Goal: Find specific page/section: Find specific page/section

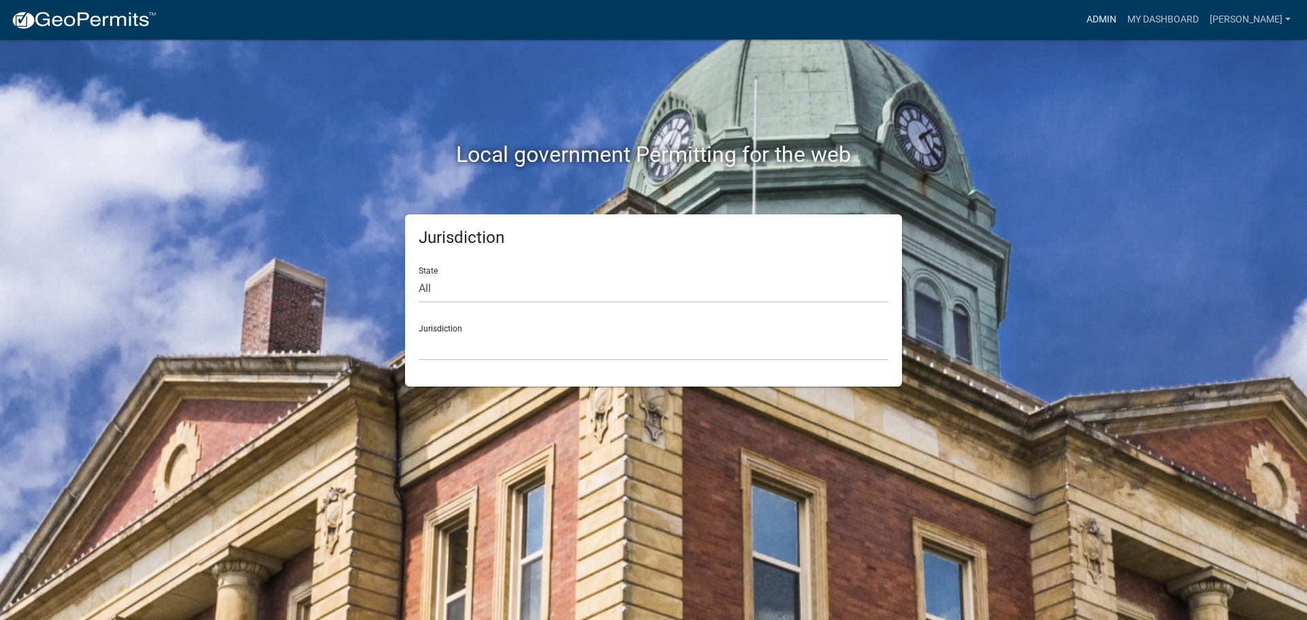
click at [1103, 15] on link "Admin" at bounding box center [1101, 20] width 41 height 26
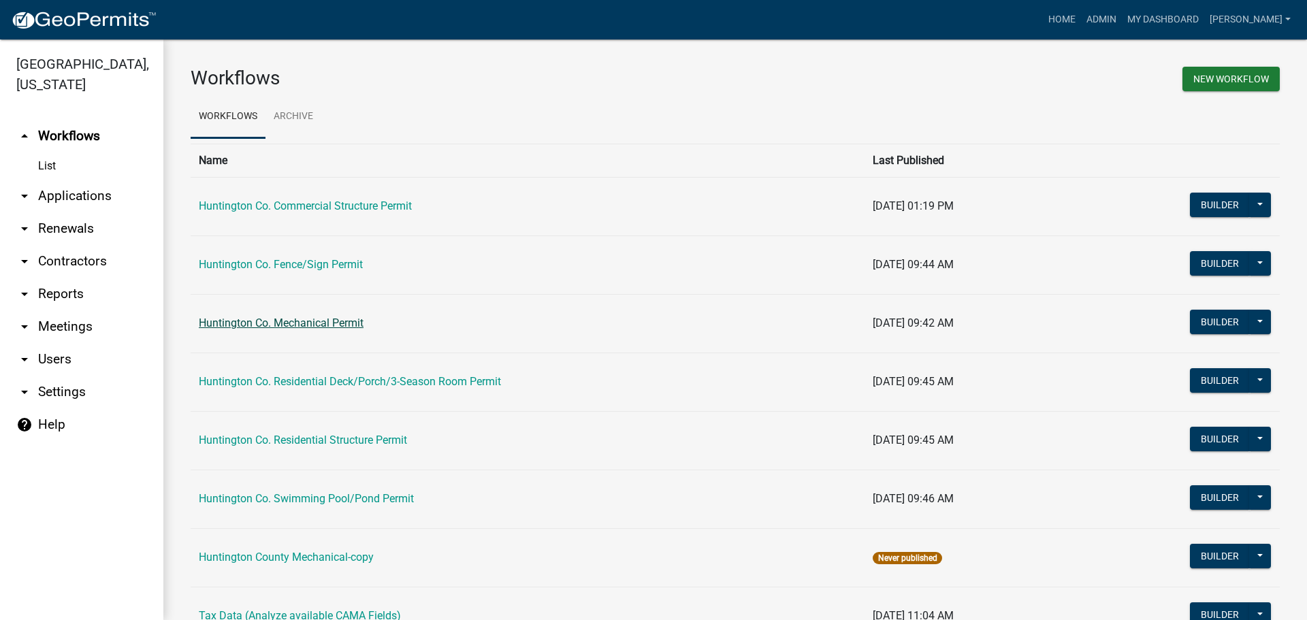
click at [296, 323] on link "Huntington Co. Mechanical Permit" at bounding box center [281, 323] width 165 height 13
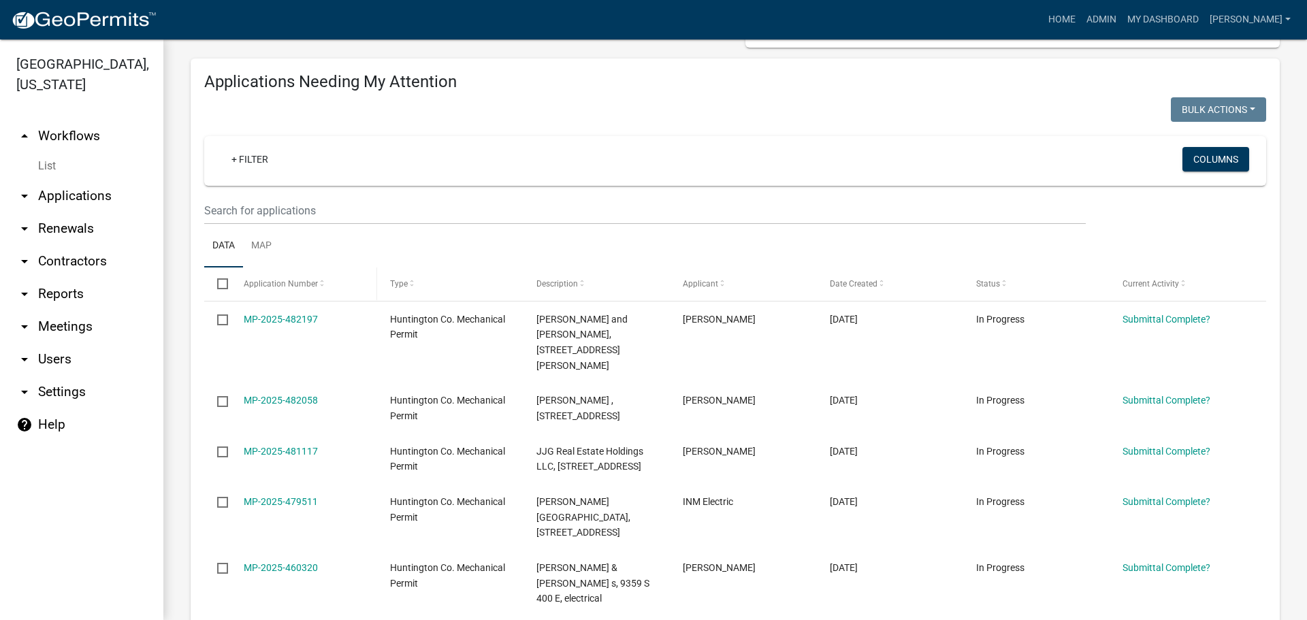
scroll to position [136, 0]
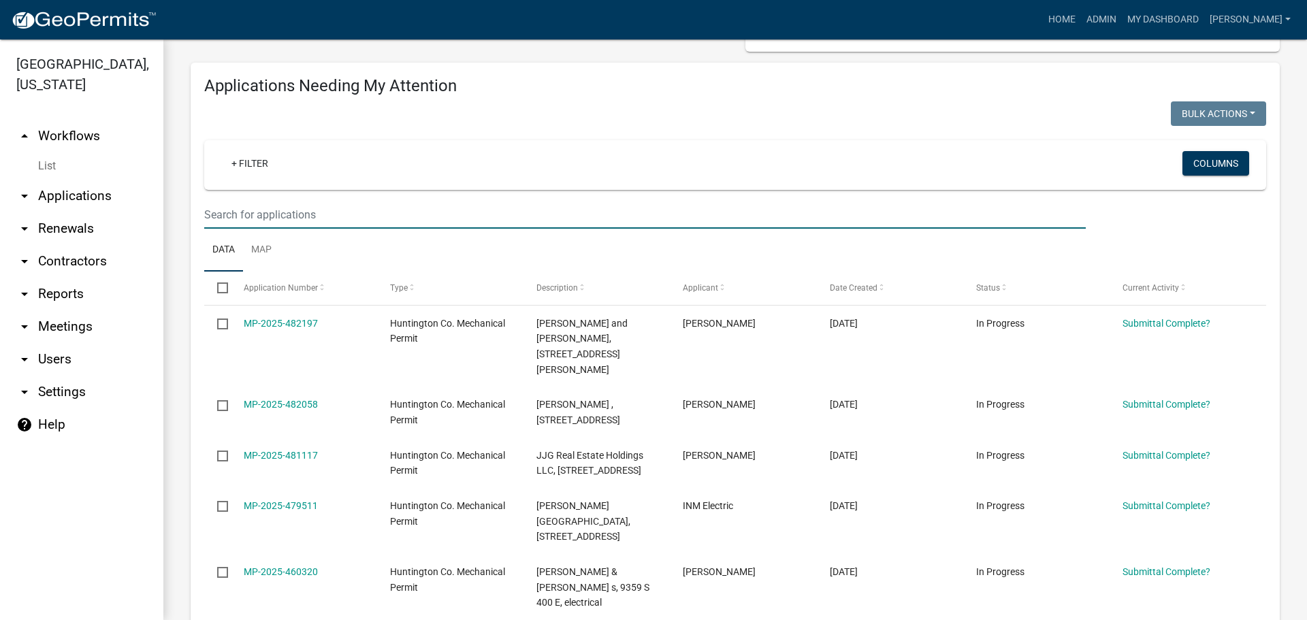
click at [239, 211] on input "text" at bounding box center [645, 215] width 882 height 28
type input "[PERSON_NAME]"
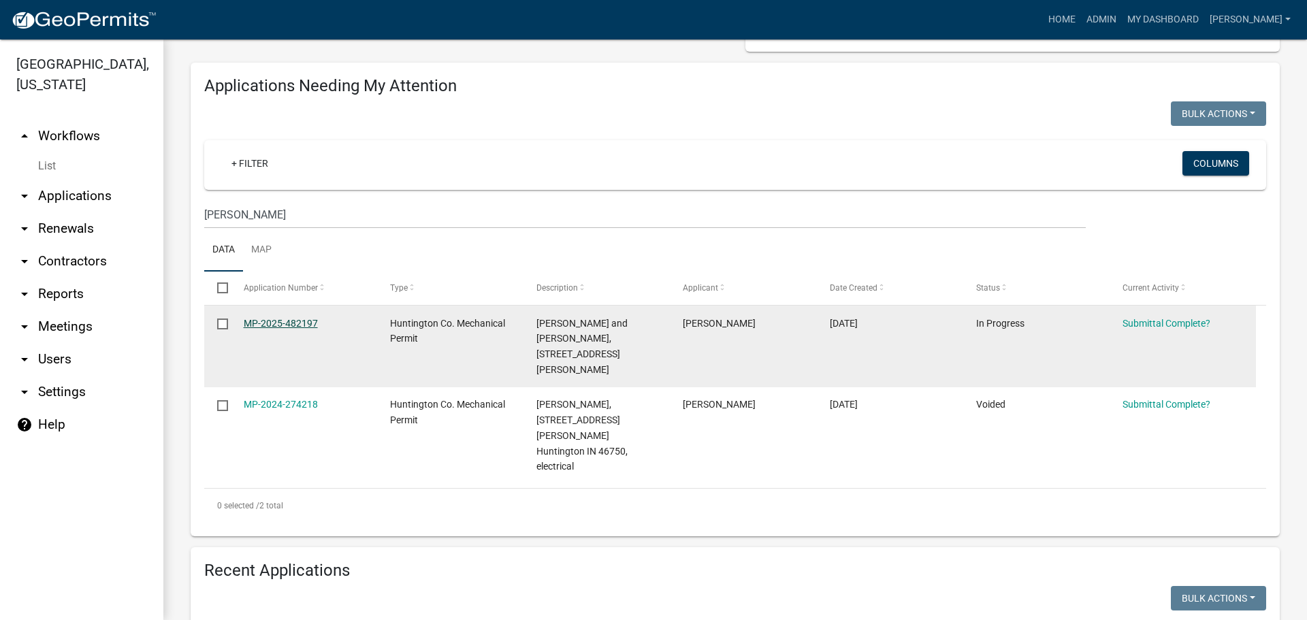
click at [268, 325] on link "MP-2025-482197" at bounding box center [281, 323] width 74 height 11
